Goal: Task Accomplishment & Management: Complete application form

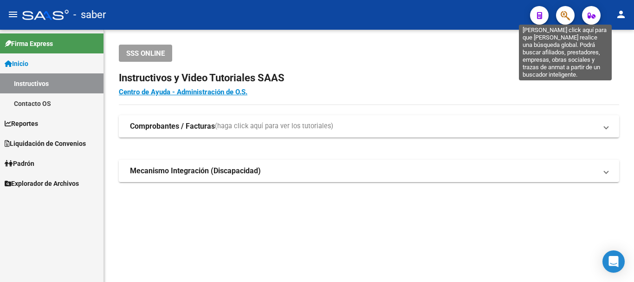
click at [562, 12] on icon "button" at bounding box center [565, 15] width 9 height 11
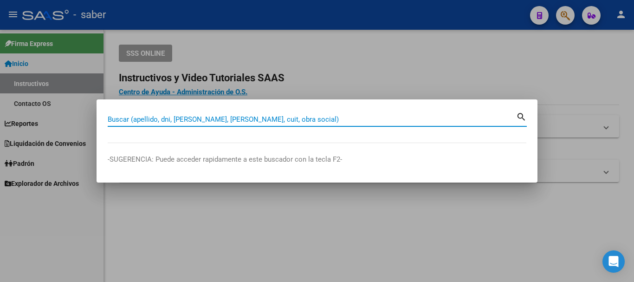
paste input "20348159624"
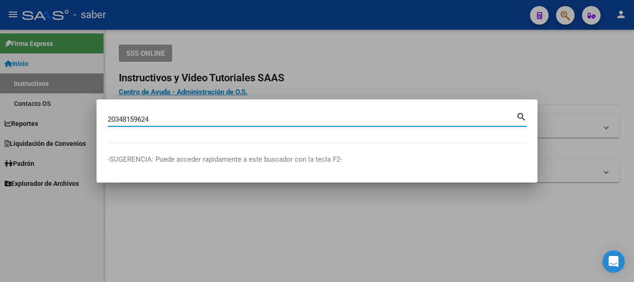
type input "20348159624"
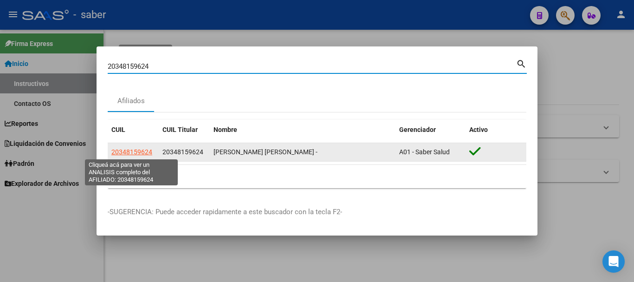
click at [133, 153] on span "20348159624" at bounding box center [131, 151] width 41 height 7
type textarea "20348159624"
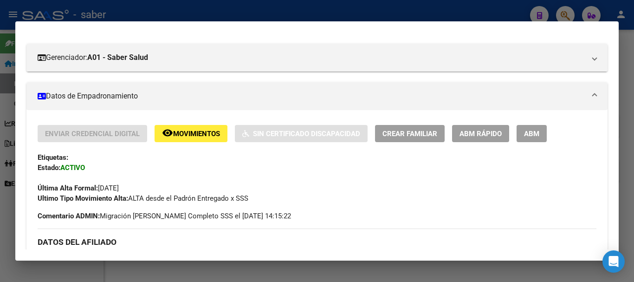
scroll to position [139, 0]
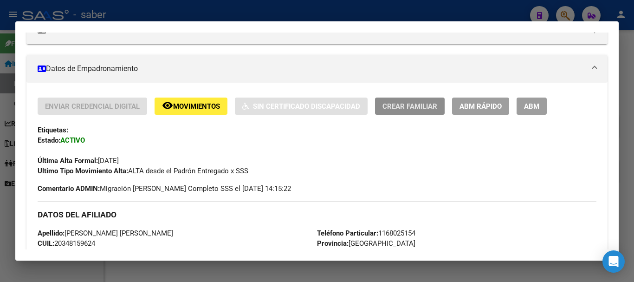
click at [398, 107] on span "Crear Familiar" at bounding box center [409, 106] width 55 height 8
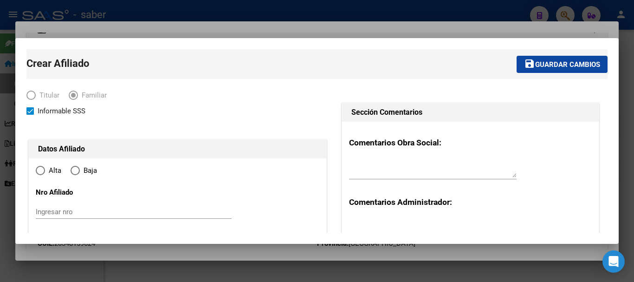
type input "30-61892046-8"
type input "BERAZATEGUI"
type input "1884"
type input "138"
type input "0"
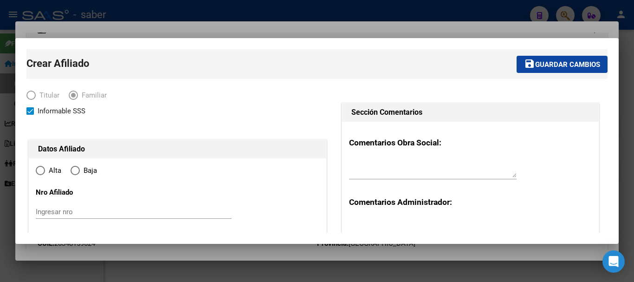
radio input "true"
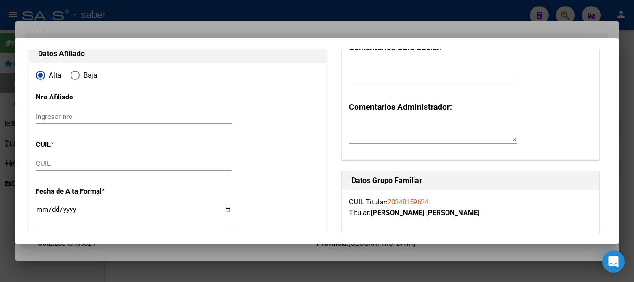
type input "30-61892046-8"
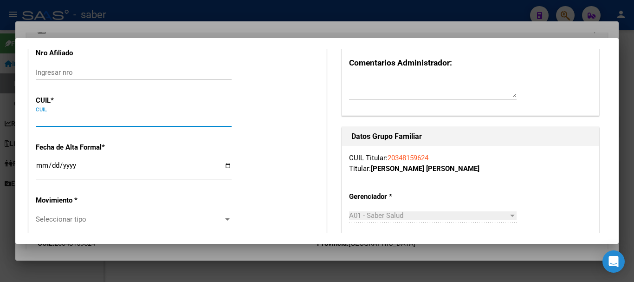
click at [40, 120] on input "CUIL" at bounding box center [134, 119] width 196 height 8
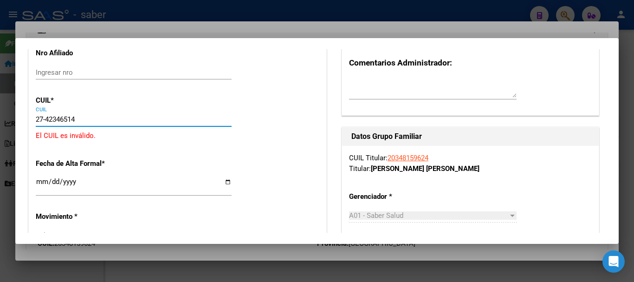
type input "27-42346514-5"
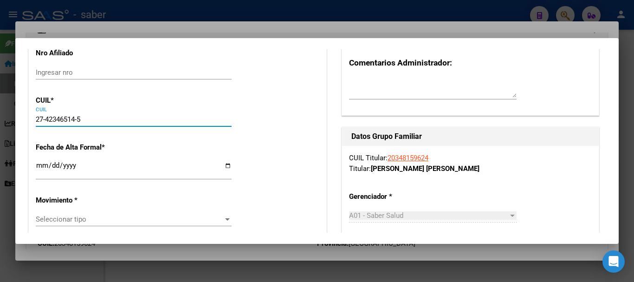
type input "42346514"
type input "ABRIL"
type input "[PERSON_NAME]"
type input "[DATE]"
type input "[PERSON_NAME]"
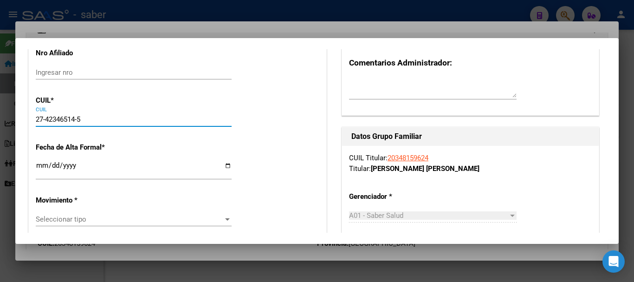
type input "1885"
type input "CALLE 60"
type input "2802"
type input "27-42346514-5"
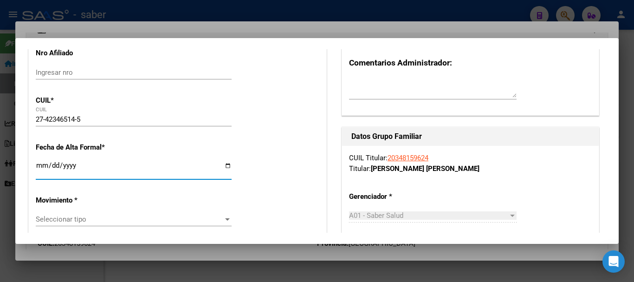
click at [39, 167] on input "Ingresar fecha" at bounding box center [134, 168] width 196 height 15
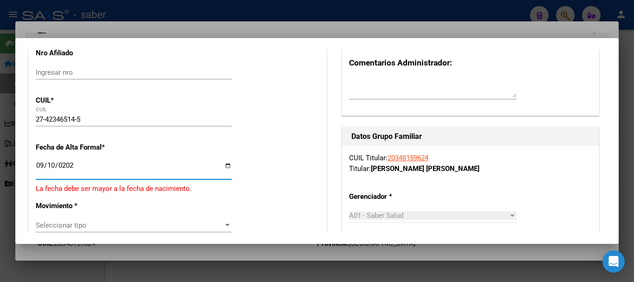
type input "[DATE]"
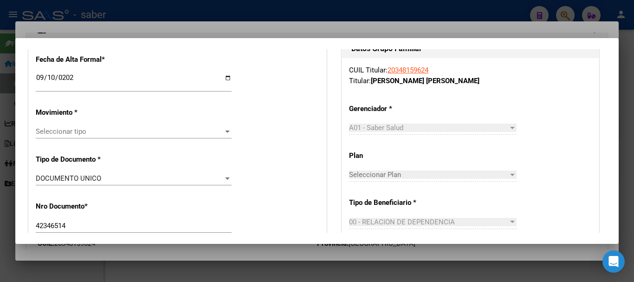
scroll to position [232, 0]
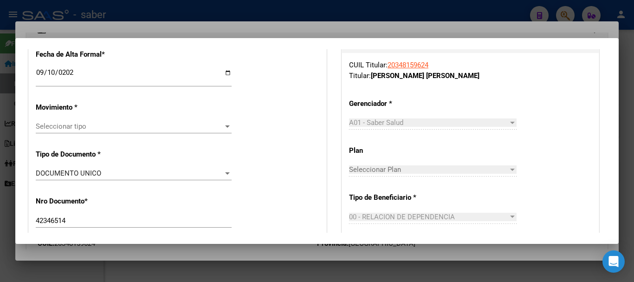
click at [69, 126] on span "Seleccionar tipo" at bounding box center [129, 126] width 187 height 8
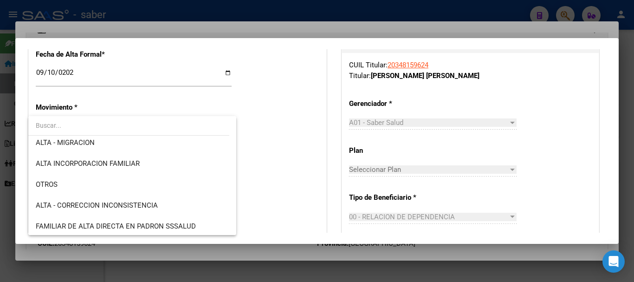
scroll to position [148, 0]
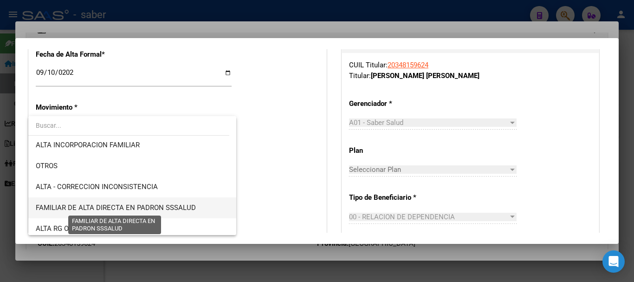
click at [154, 208] on span "FAMILIAR DE ALTA DIRECTA EN PADRON SSSALUD" at bounding box center [116, 207] width 160 height 8
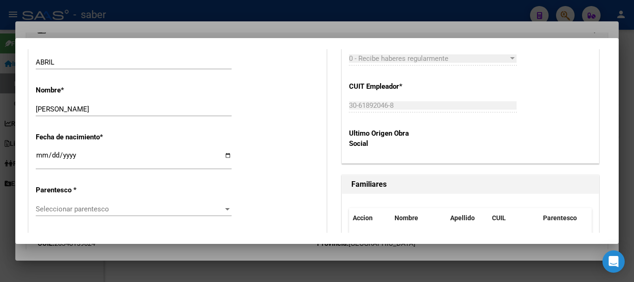
scroll to position [464, 0]
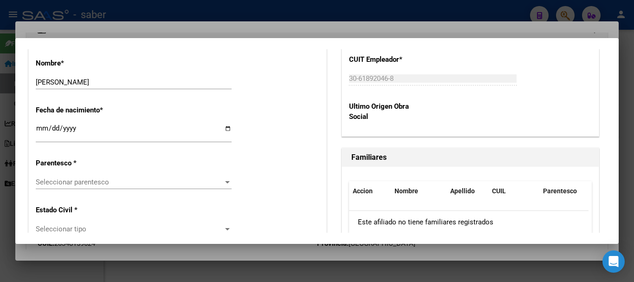
click at [142, 180] on span "Seleccionar parentesco" at bounding box center [129, 182] width 187 height 8
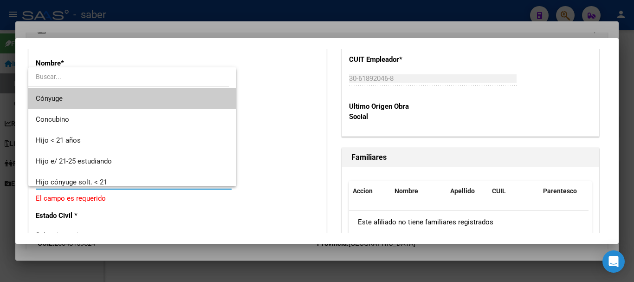
click at [106, 100] on span "Cónyuge" at bounding box center [132, 98] width 193 height 21
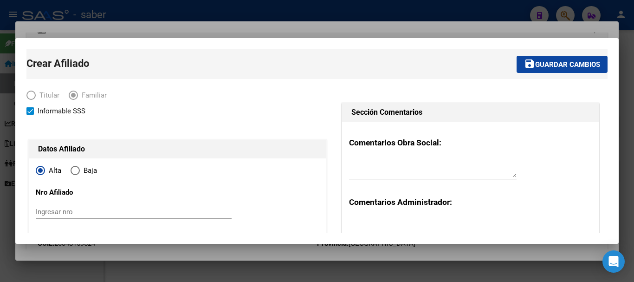
scroll to position [0, 0]
click at [558, 62] on span "Guardar cambios" at bounding box center [567, 64] width 65 height 8
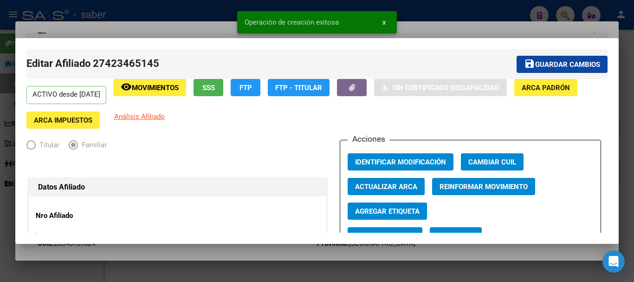
drag, startPoint x: 541, startPoint y: 61, endPoint x: 533, endPoint y: 66, distance: 10.0
click at [541, 61] on span "Guardar cambios" at bounding box center [567, 64] width 65 height 8
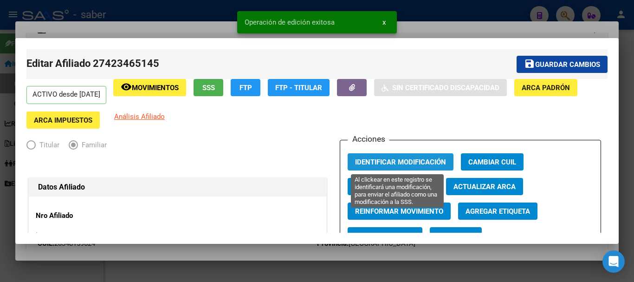
click at [387, 161] on span "Identificar Modificación" at bounding box center [400, 162] width 91 height 8
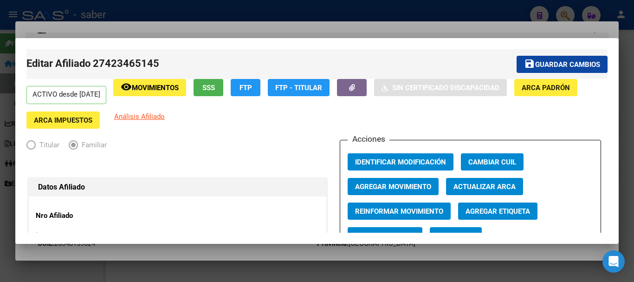
click at [40, 12] on div at bounding box center [317, 141] width 634 height 282
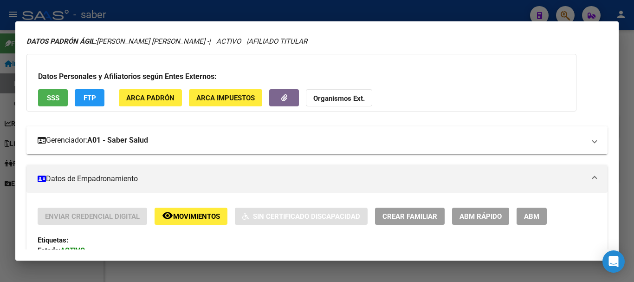
scroll to position [11, 0]
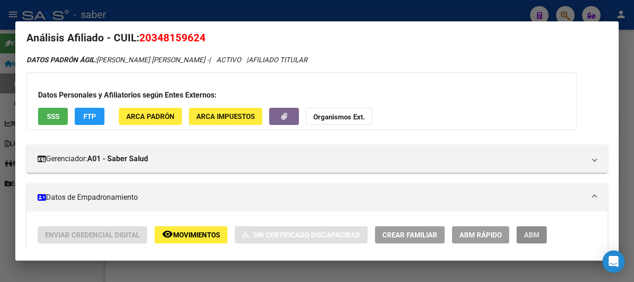
click at [531, 236] on span "ABM" at bounding box center [531, 235] width 15 height 8
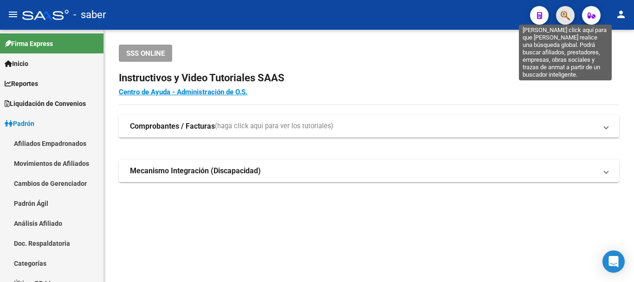
click at [561, 12] on icon "button" at bounding box center [565, 15] width 9 height 11
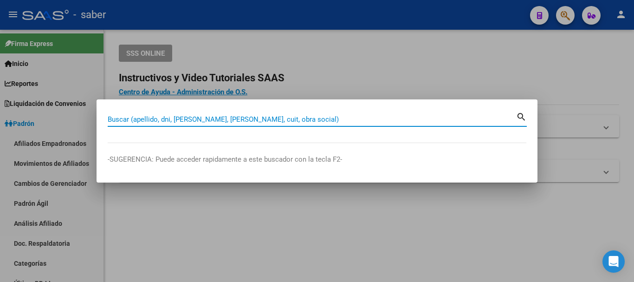
paste input "20348159624"
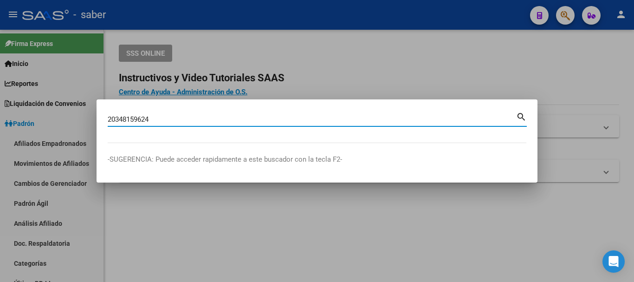
type input "20348159624"
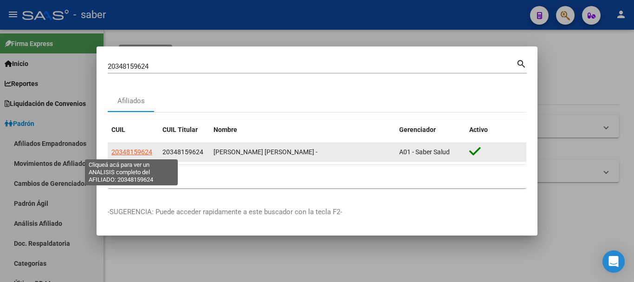
click at [138, 153] on span "20348159624" at bounding box center [131, 151] width 41 height 7
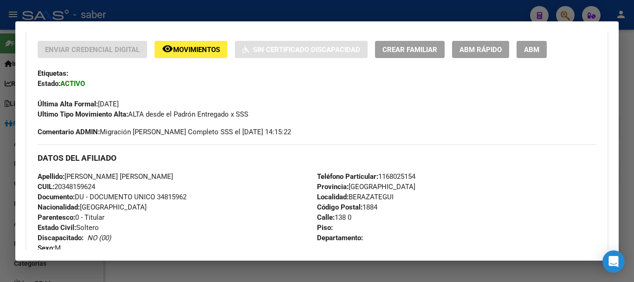
scroll to position [186, 0]
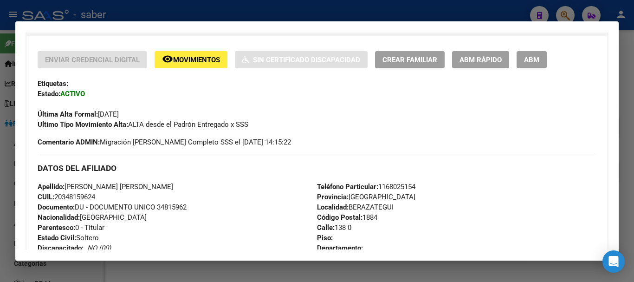
click at [530, 57] on span "ABM" at bounding box center [531, 60] width 15 height 8
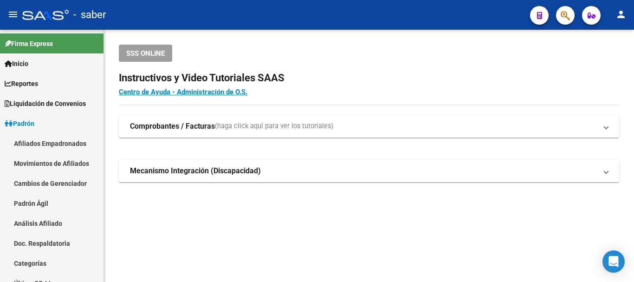
click at [52, 17] on div at bounding box center [45, 15] width 46 height 10
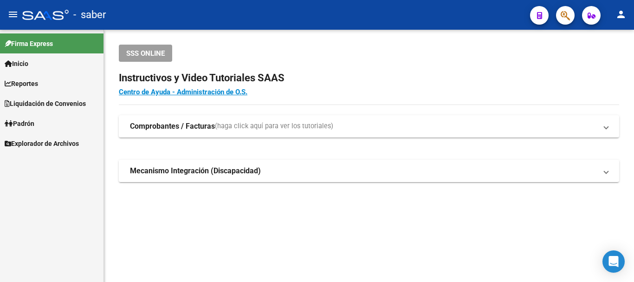
click at [52, 17] on div at bounding box center [45, 15] width 46 height 10
click at [50, 12] on div at bounding box center [45, 15] width 46 height 10
click at [34, 17] on div at bounding box center [45, 15] width 46 height 10
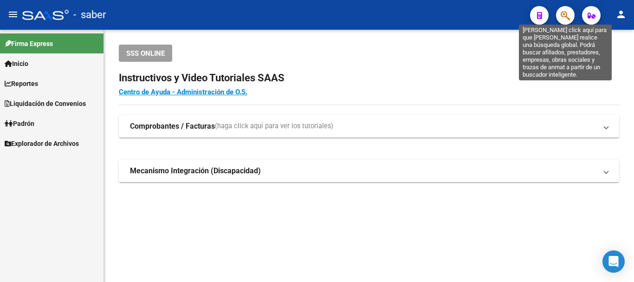
click at [563, 12] on icon "button" at bounding box center [565, 15] width 9 height 11
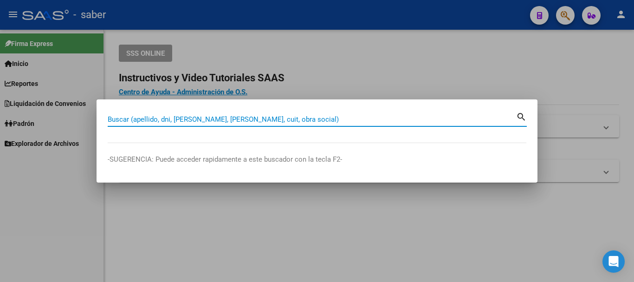
paste input "20348159624"
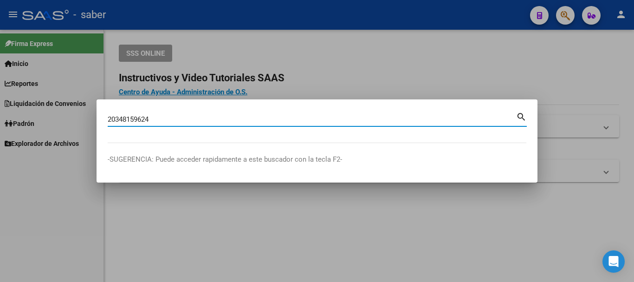
type input "20348159624"
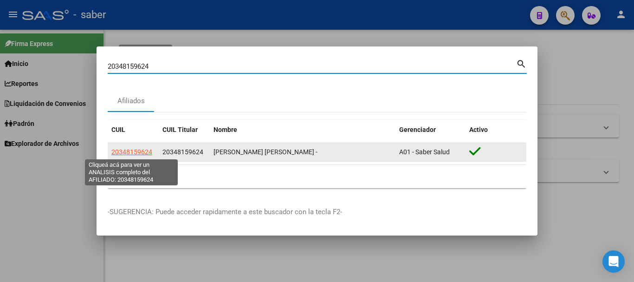
click at [132, 154] on span "20348159624" at bounding box center [131, 151] width 41 height 7
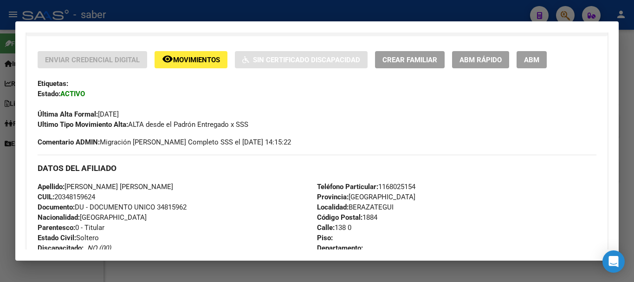
click at [526, 59] on span "ABM" at bounding box center [531, 60] width 15 height 8
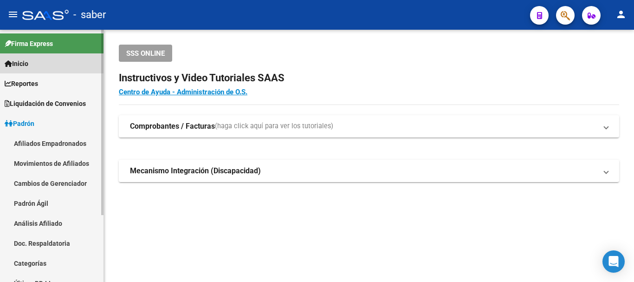
click at [46, 65] on link "Inicio" at bounding box center [51, 63] width 103 height 20
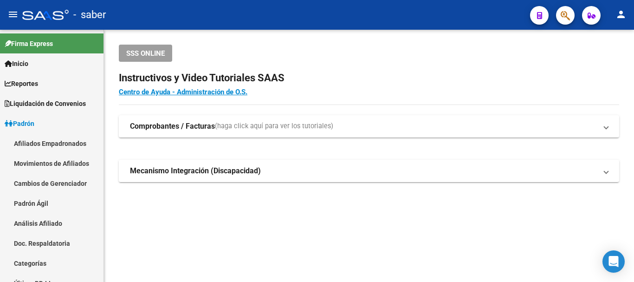
drag, startPoint x: 77, startPoint y: 1, endPoint x: 464, endPoint y: 67, distance: 391.8
click at [464, 67] on app-root-component "SSS ONLINE Instructivos y Video Tutoriales SAAS Centro de Ayuda - Administració…" at bounding box center [369, 113] width 500 height 137
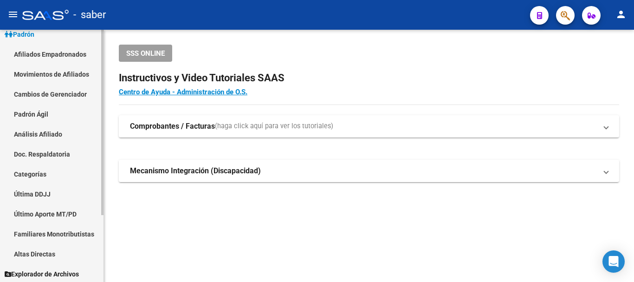
scroll to position [91, 0]
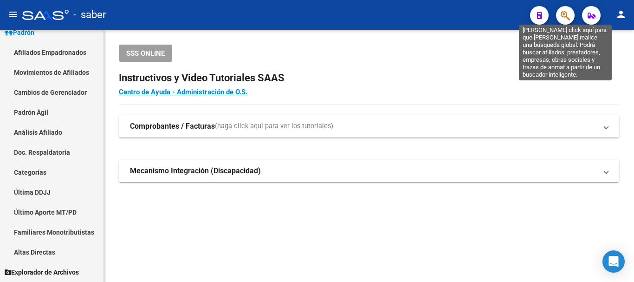
click at [563, 14] on icon "button" at bounding box center [565, 15] width 9 height 11
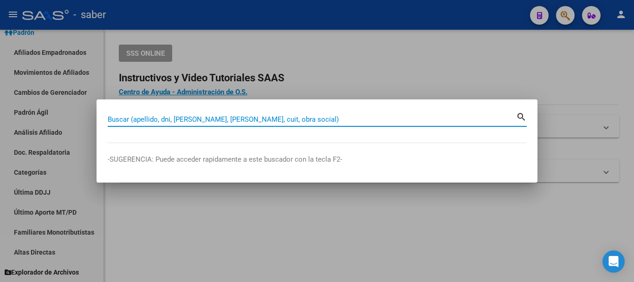
paste input "20348159624"
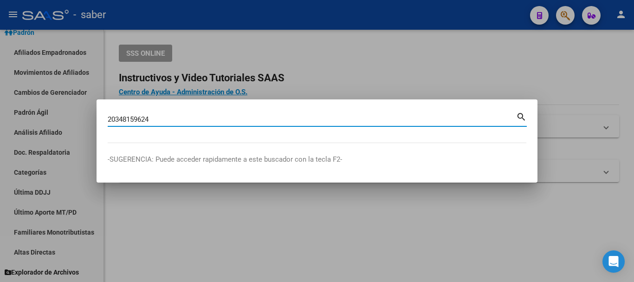
type input "20348159624"
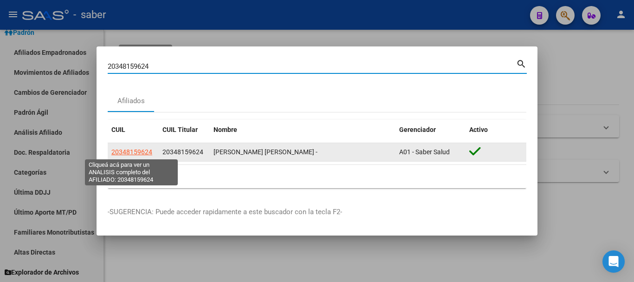
click at [141, 153] on span "20348159624" at bounding box center [131, 151] width 41 height 7
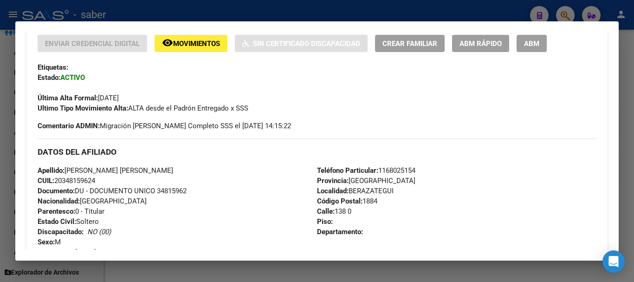
scroll to position [186, 0]
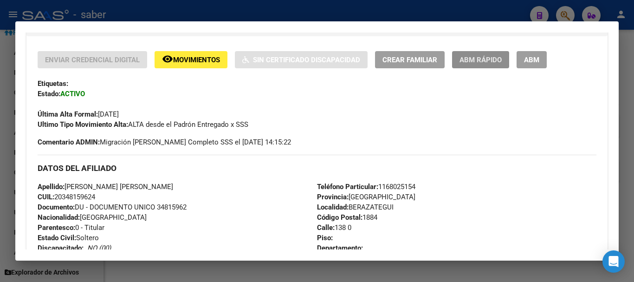
click at [495, 61] on span "ABM Rápido" at bounding box center [480, 60] width 42 height 8
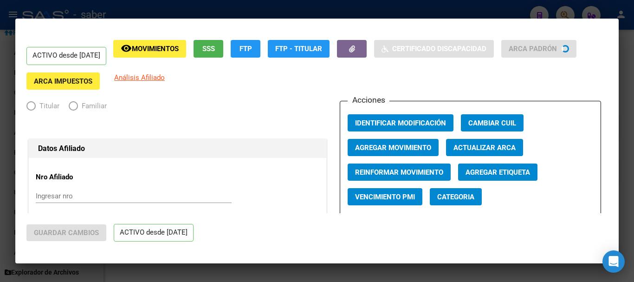
radio input "true"
type input "30-61892046-8"
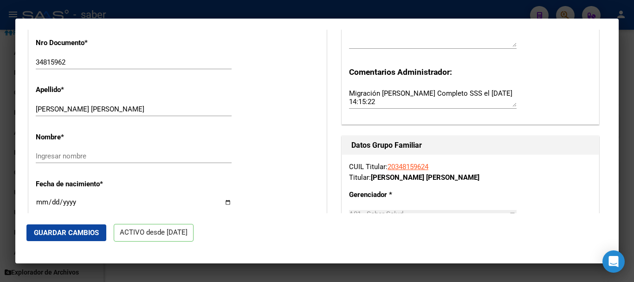
scroll to position [325, 0]
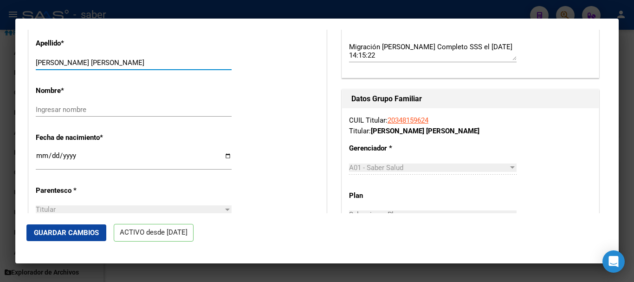
drag, startPoint x: 70, startPoint y: 67, endPoint x: 133, endPoint y: 66, distance: 63.6
click at [133, 66] on input "[PERSON_NAME] [PERSON_NAME]" at bounding box center [134, 62] width 196 height 8
type input "[PERSON_NAME]"
click at [77, 112] on input "Ingresar nombre" at bounding box center [134, 109] width 196 height 8
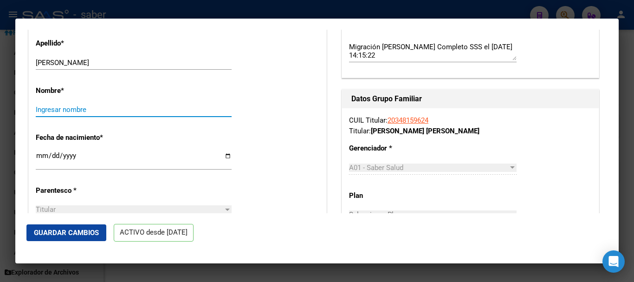
paste input "[PERSON_NAME]"
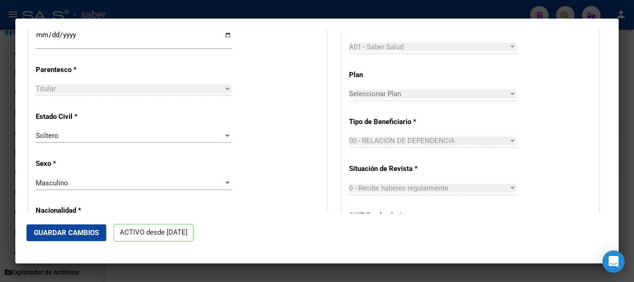
scroll to position [464, 0]
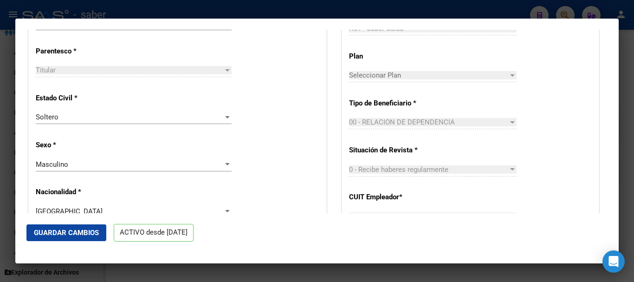
type input "[PERSON_NAME]"
click at [93, 121] on div "Soltero" at bounding box center [129, 117] width 187 height 8
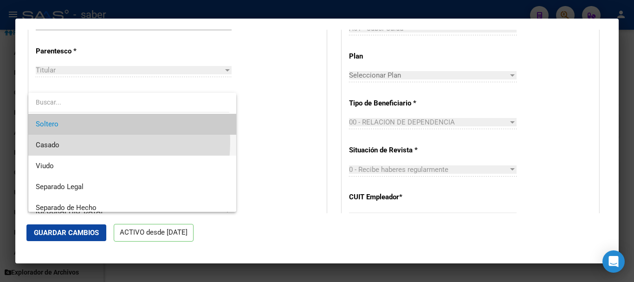
click at [85, 142] on span "Casado" at bounding box center [132, 145] width 193 height 21
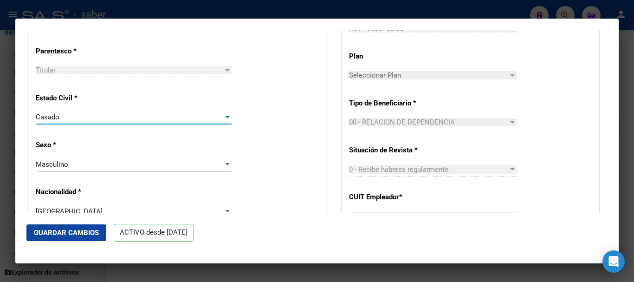
click at [72, 233] on span "Guardar Cambios" at bounding box center [66, 232] width 65 height 8
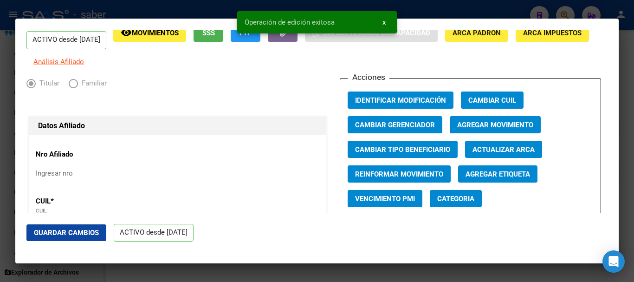
scroll to position [0, 0]
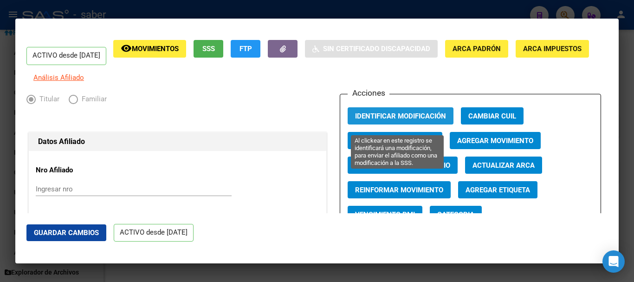
click at [384, 118] on span "Identificar Modificación" at bounding box center [400, 116] width 91 height 8
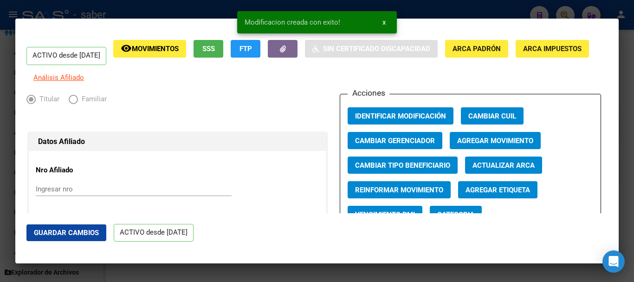
click at [374, 120] on span "Identificar Modificación" at bounding box center [400, 116] width 91 height 8
click at [54, 13] on div at bounding box center [317, 141] width 634 height 282
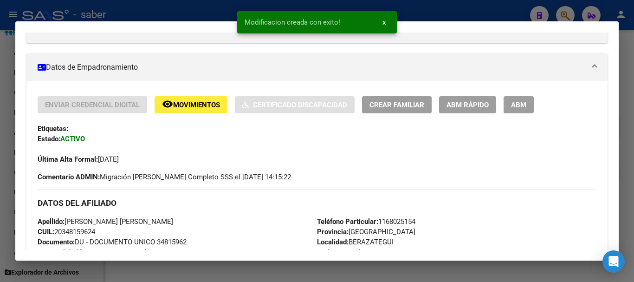
scroll to position [186, 0]
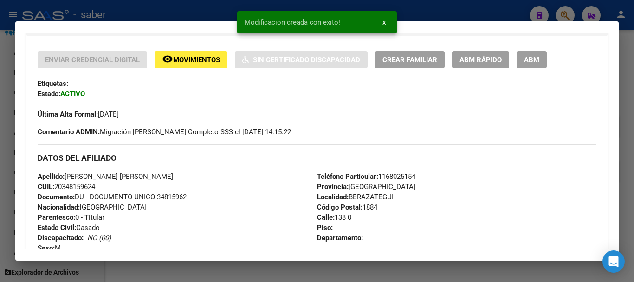
click at [65, 13] on div at bounding box center [317, 141] width 634 height 282
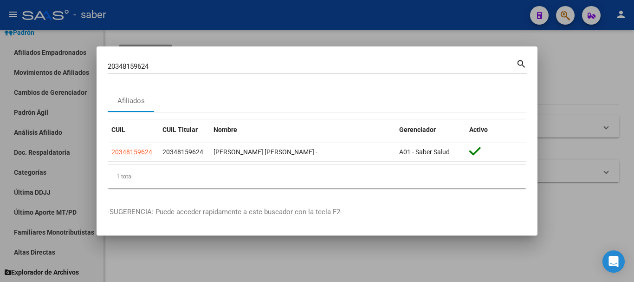
click at [64, 13] on div at bounding box center [317, 141] width 634 height 282
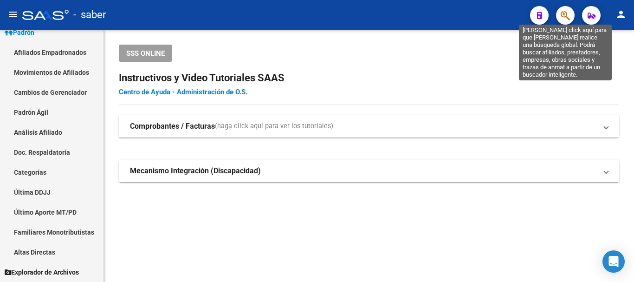
click at [563, 14] on icon "button" at bounding box center [565, 15] width 9 height 11
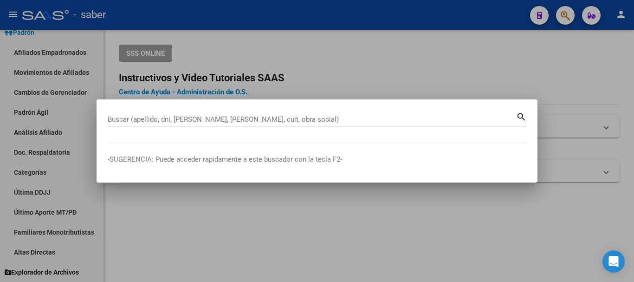
click at [29, 18] on div at bounding box center [317, 141] width 634 height 282
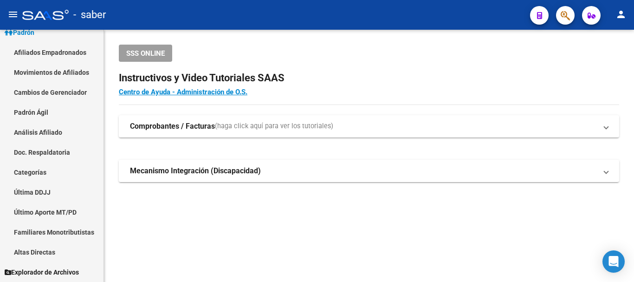
click at [29, 18] on div at bounding box center [45, 15] width 46 height 10
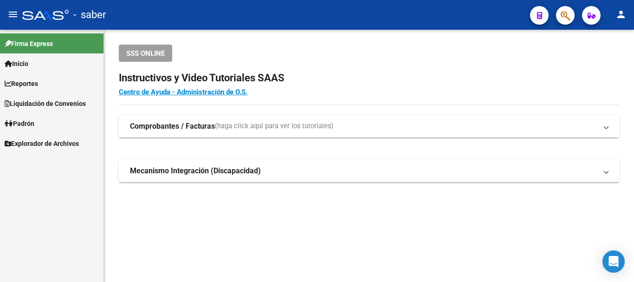
scroll to position [0, 0]
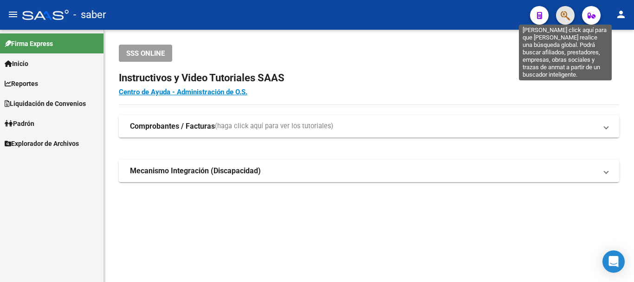
click at [561, 16] on icon "button" at bounding box center [565, 15] width 9 height 11
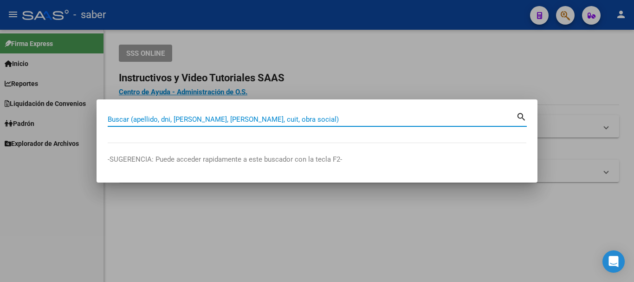
paste input "20348159624"
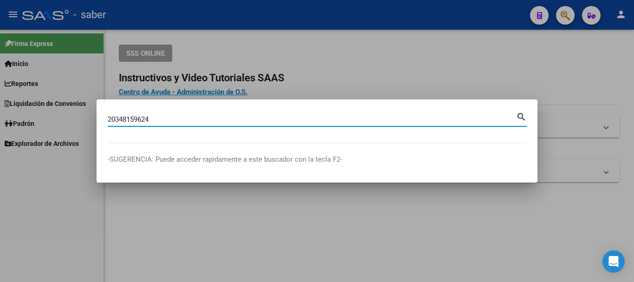
type input "20348159624"
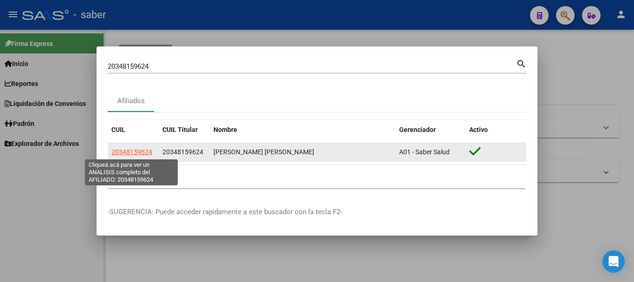
click at [132, 152] on span "20348159624" at bounding box center [131, 151] width 41 height 7
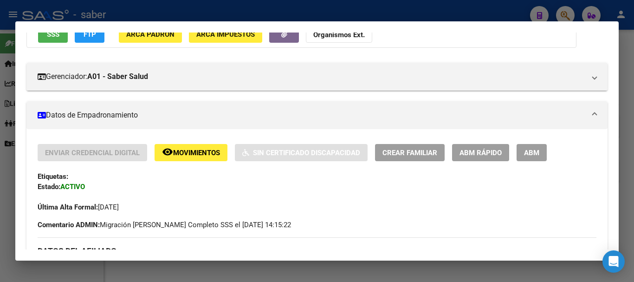
scroll to position [139, 0]
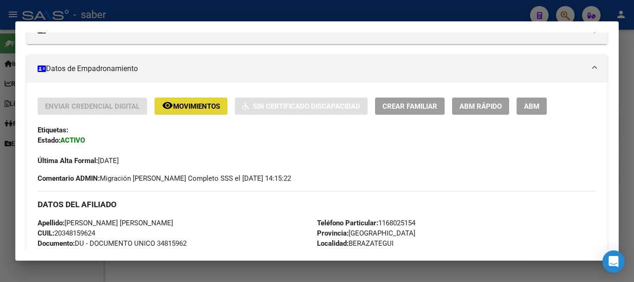
click at [184, 109] on span "Movimientos" at bounding box center [196, 106] width 47 height 8
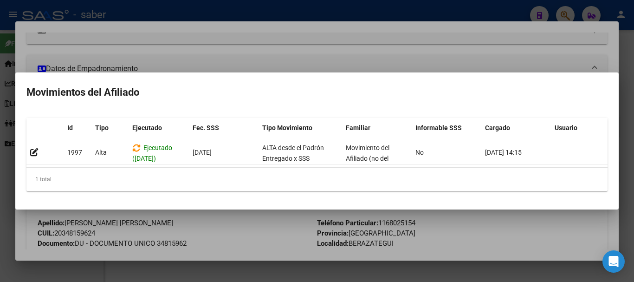
click at [236, 84] on h2 "Movimientos del Afiliado" at bounding box center [316, 93] width 581 height 18
click at [141, 53] on div at bounding box center [317, 141] width 634 height 282
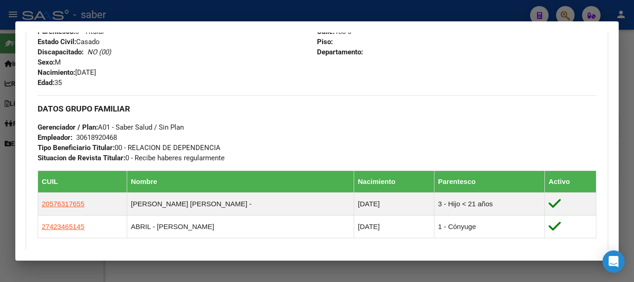
scroll to position [418, 0]
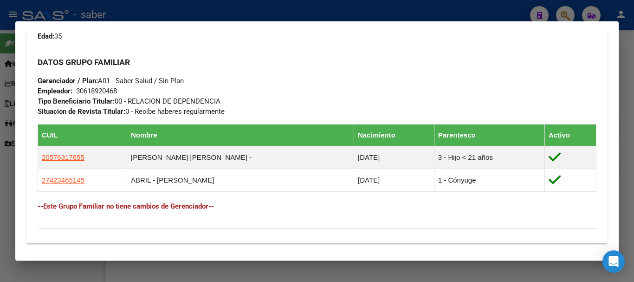
click at [50, 20] on div at bounding box center [317, 141] width 634 height 282
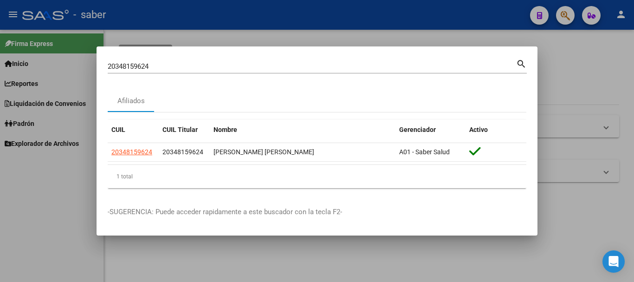
click at [55, 16] on div at bounding box center [317, 141] width 634 height 282
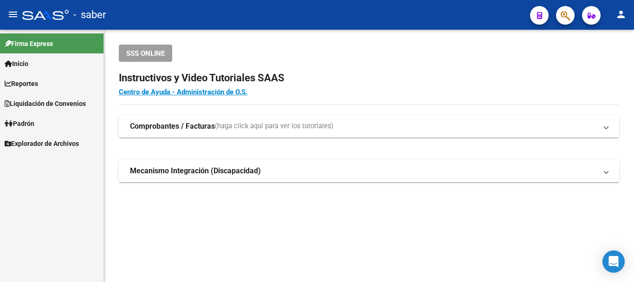
click at [55, 16] on div at bounding box center [45, 15] width 46 height 10
click at [605, 171] on span at bounding box center [606, 171] width 4 height 10
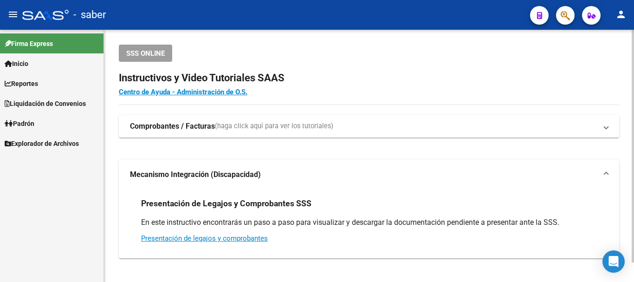
click at [605, 171] on span at bounding box center [606, 174] width 4 height 10
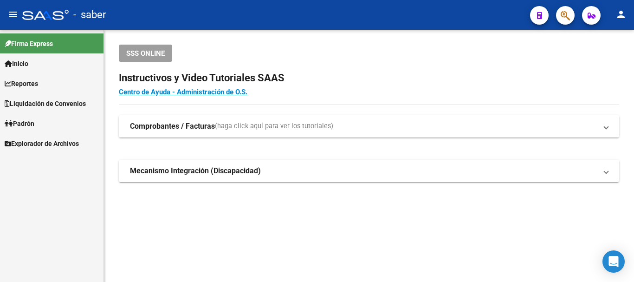
click at [607, 127] on span at bounding box center [606, 126] width 4 height 10
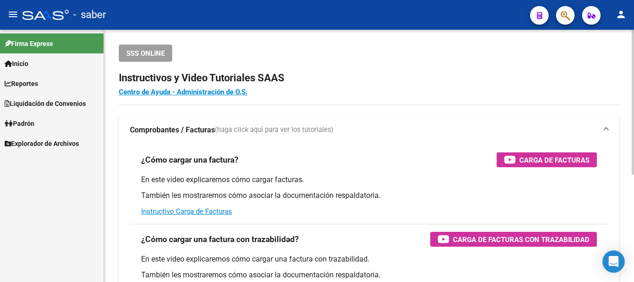
click at [607, 127] on span at bounding box center [606, 130] width 4 height 10
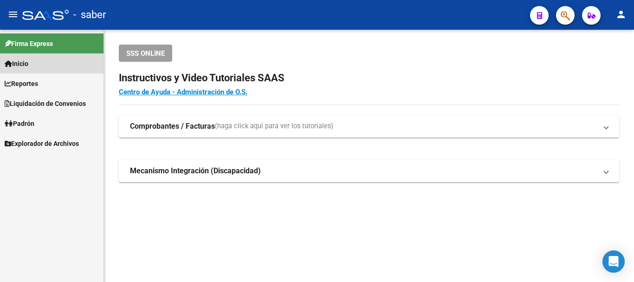
click at [47, 64] on link "Inicio" at bounding box center [51, 63] width 103 height 20
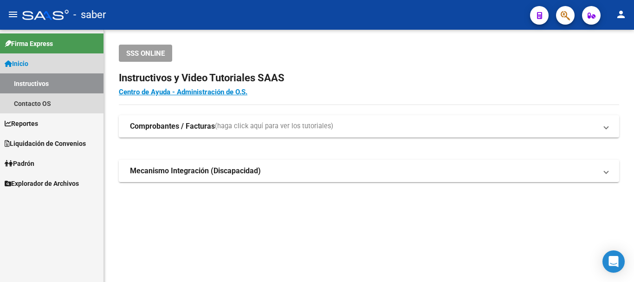
click at [47, 64] on link "Inicio" at bounding box center [51, 63] width 103 height 20
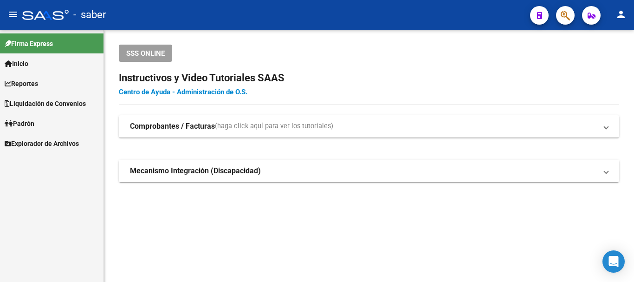
click at [55, 129] on link "Padrón" at bounding box center [51, 123] width 103 height 20
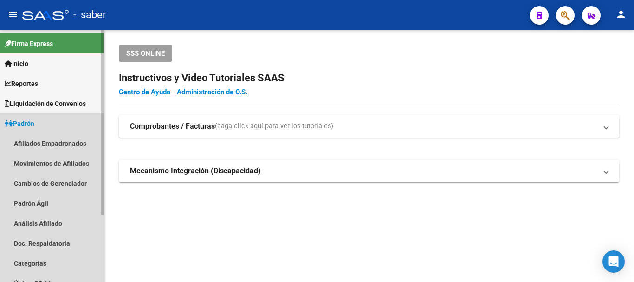
click at [57, 121] on link "Padrón" at bounding box center [51, 123] width 103 height 20
